Goal: Information Seeking & Learning: Learn about a topic

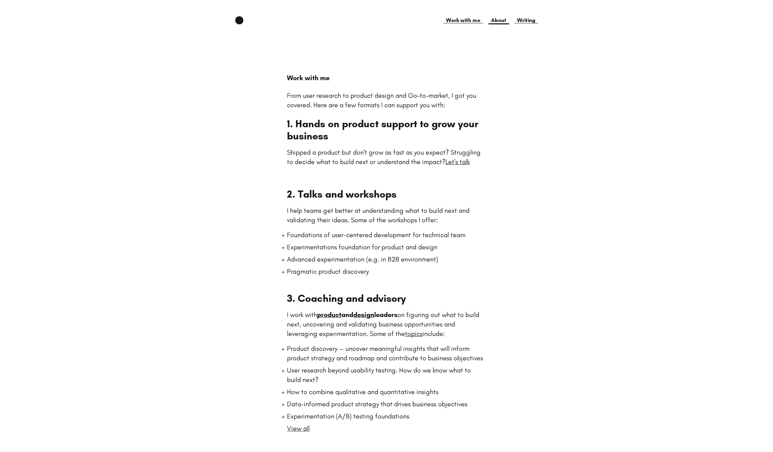
click at [497, 20] on link "About" at bounding box center [498, 20] width 21 height 8
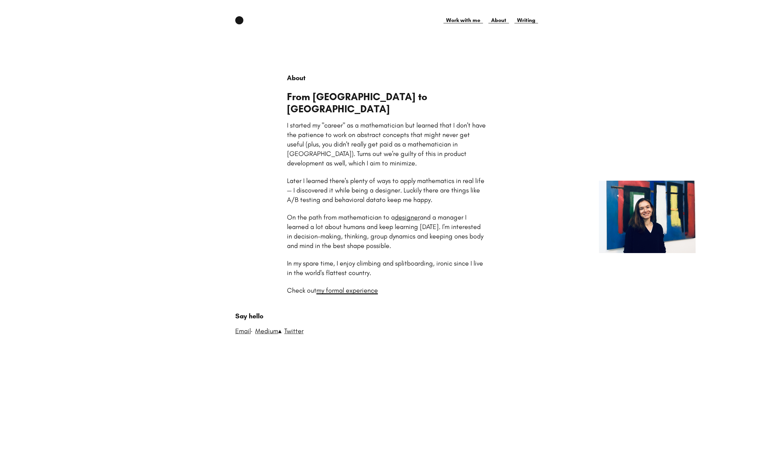
click at [332, 286] on link "my formal experience" at bounding box center [347, 290] width 62 height 8
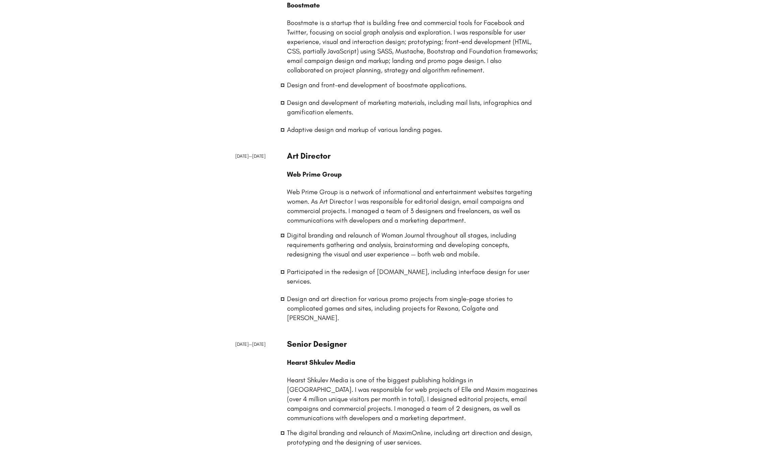
scroll to position [852, 0]
